Goal: Task Accomplishment & Management: Complete application form

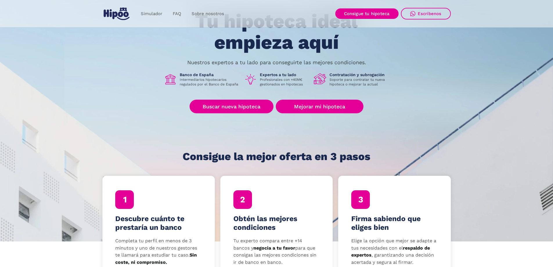
scroll to position [58, 0]
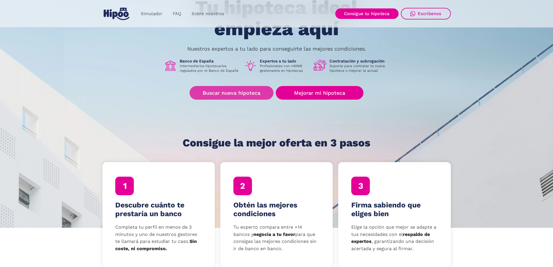
click at [214, 97] on link "Buscar nueva hipoteca" at bounding box center [231, 93] width 84 height 14
